Goal: Task Accomplishment & Management: Use online tool/utility

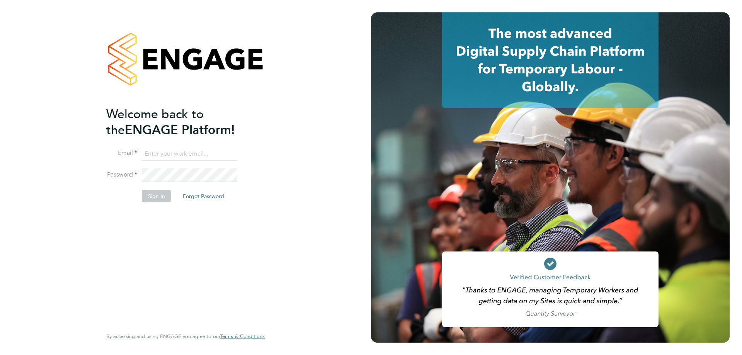
type input "stuartdouglas@itsconstruction.co.uk"
click at [153, 204] on li "Sign In Forgot Password" at bounding box center [181, 200] width 151 height 20
click at [153, 193] on button "Sign In" at bounding box center [156, 196] width 29 height 12
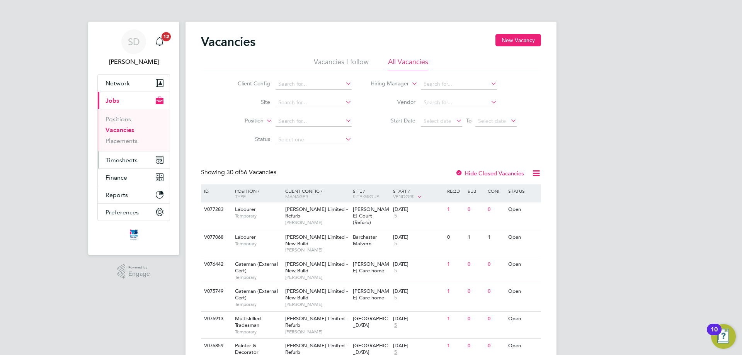
click at [131, 158] on span "Timesheets" at bounding box center [122, 160] width 32 height 7
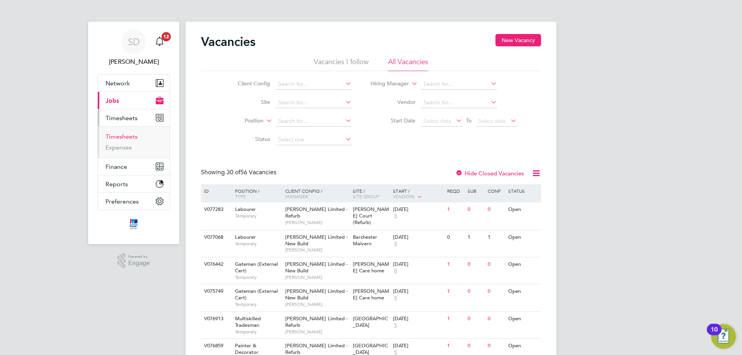
click at [134, 139] on link "Timesheets" at bounding box center [122, 136] width 32 height 7
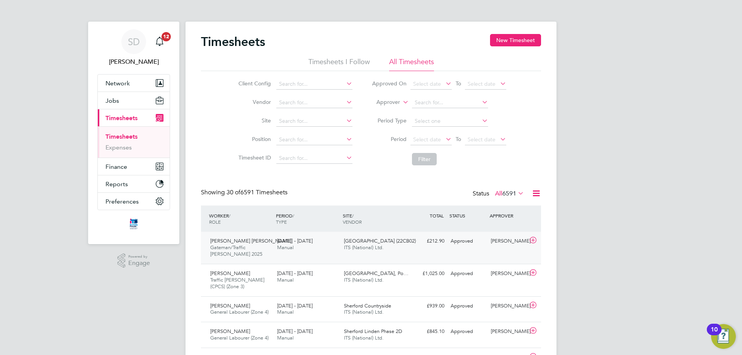
click at [483, 253] on div "[PERSON_NAME] [PERSON_NAME] [PERSON_NAME]/Traffic [PERSON_NAME] 2025 [DATE] - […" at bounding box center [371, 248] width 340 height 32
